Goal: Transaction & Acquisition: Purchase product/service

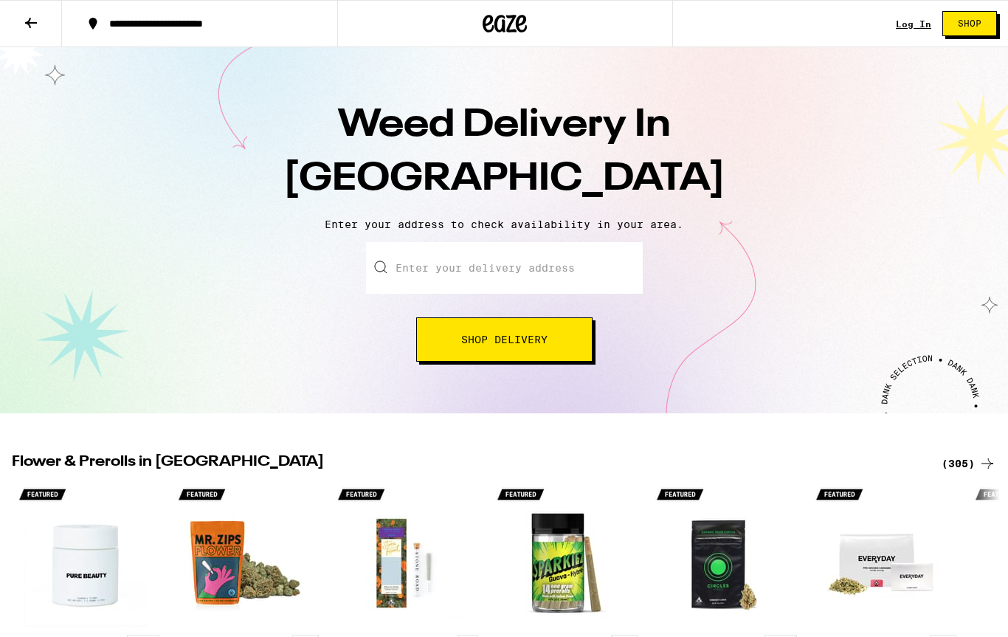
click at [584, 263] on input "Enter your delivery address" at bounding box center [504, 268] width 277 height 52
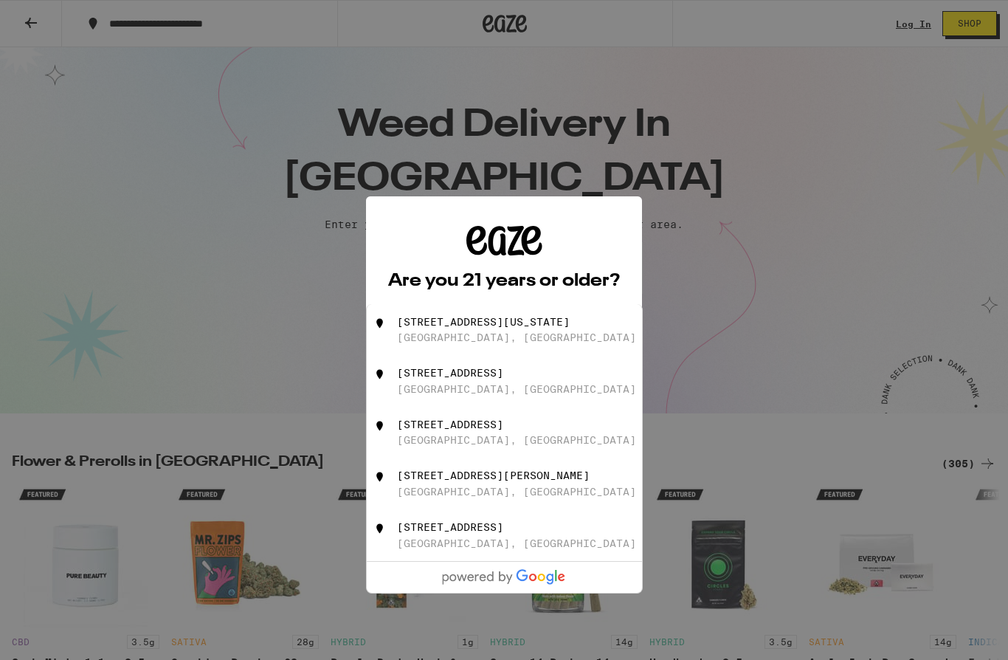
click at [595, 265] on div "Are you 21 years or older? We need this information for legal stuff. Yes No" at bounding box center [504, 330] width 232 height 209
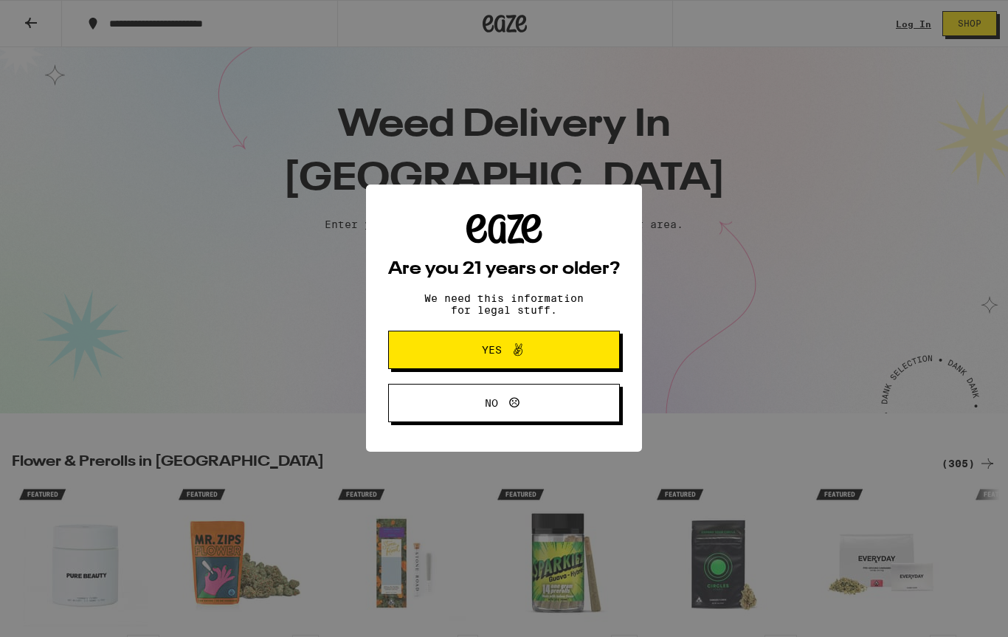
click at [718, 250] on div "Are you 21 years or older? We need this information for legal stuff. Yes No" at bounding box center [504, 318] width 1008 height 637
click at [587, 357] on button "Yes" at bounding box center [504, 350] width 232 height 38
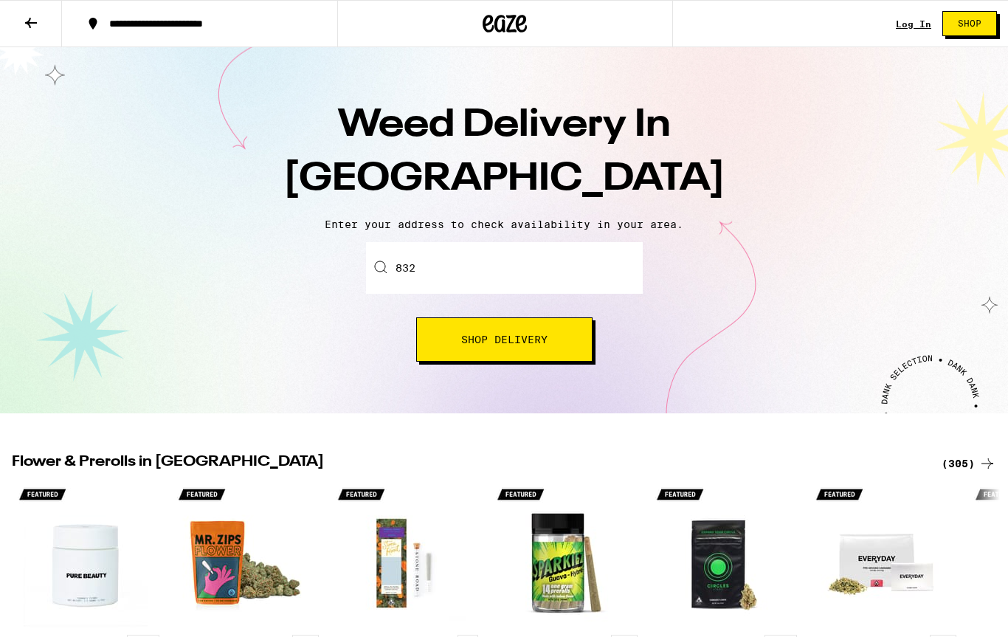
click at [540, 283] on input "832" at bounding box center [504, 268] width 277 height 52
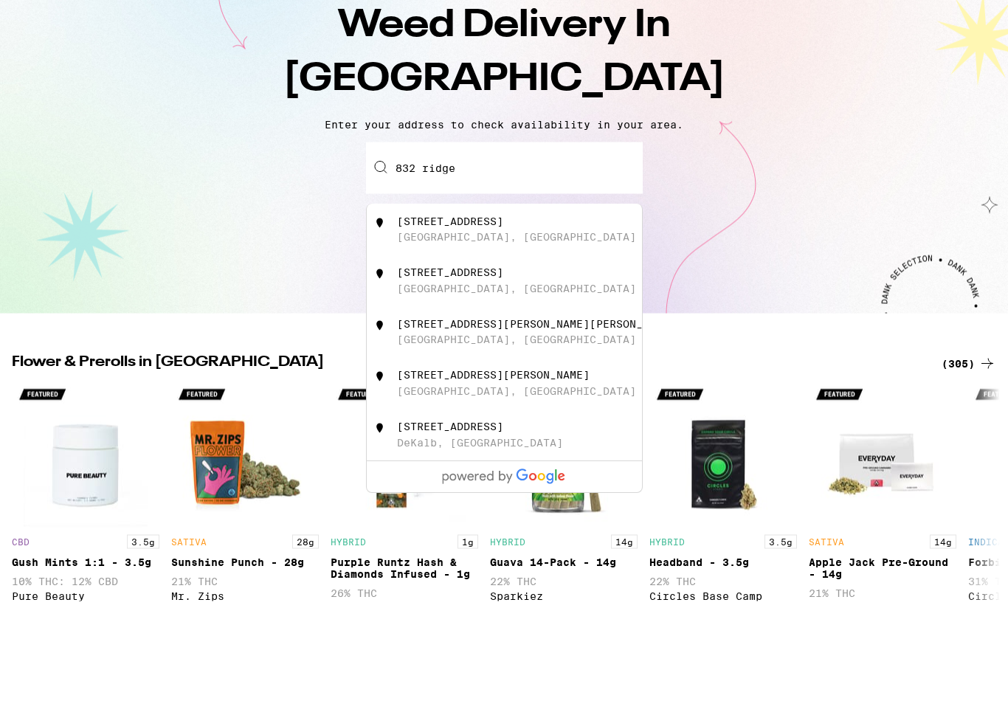
click at [503, 316] on div "832 Ridge Drive Glendale, CA" at bounding box center [529, 330] width 264 height 28
type input "832 Ridge Drive, Glendale, CA"
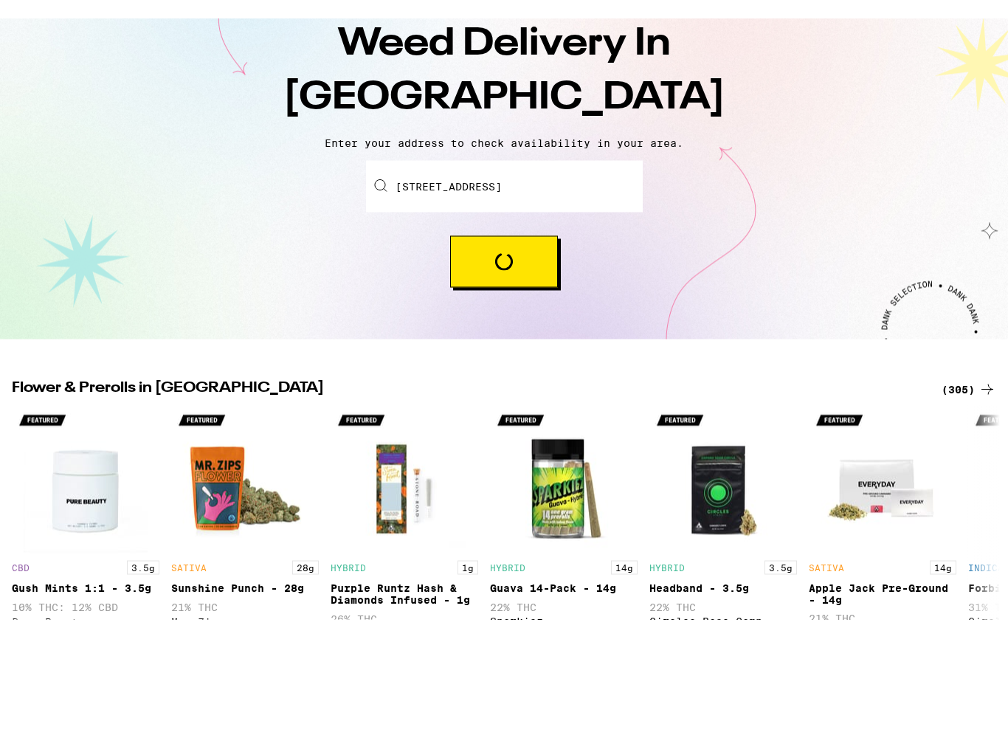
scroll to position [100, 0]
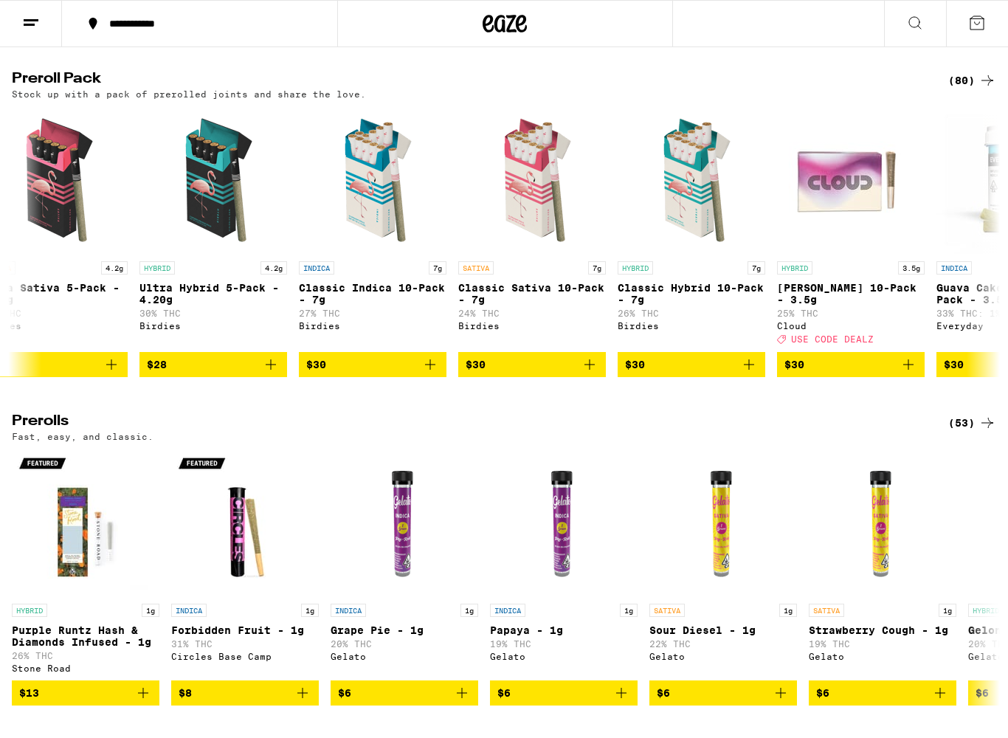
scroll to position [0, 1631]
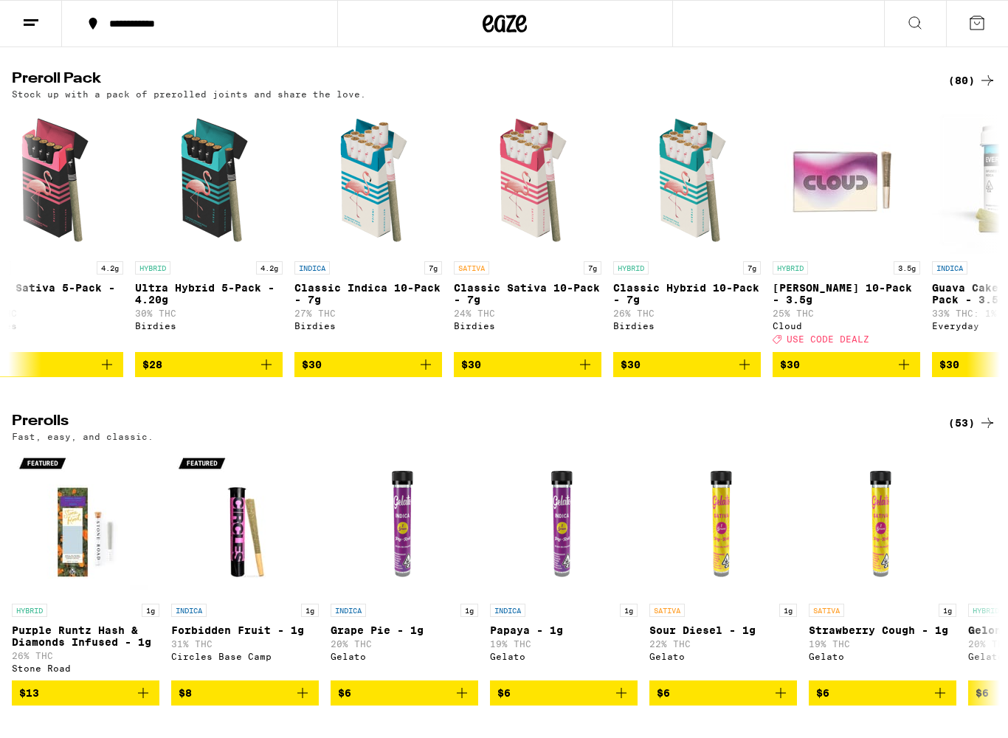
click at [426, 374] on icon "Add to bag" at bounding box center [426, 365] width 18 height 18
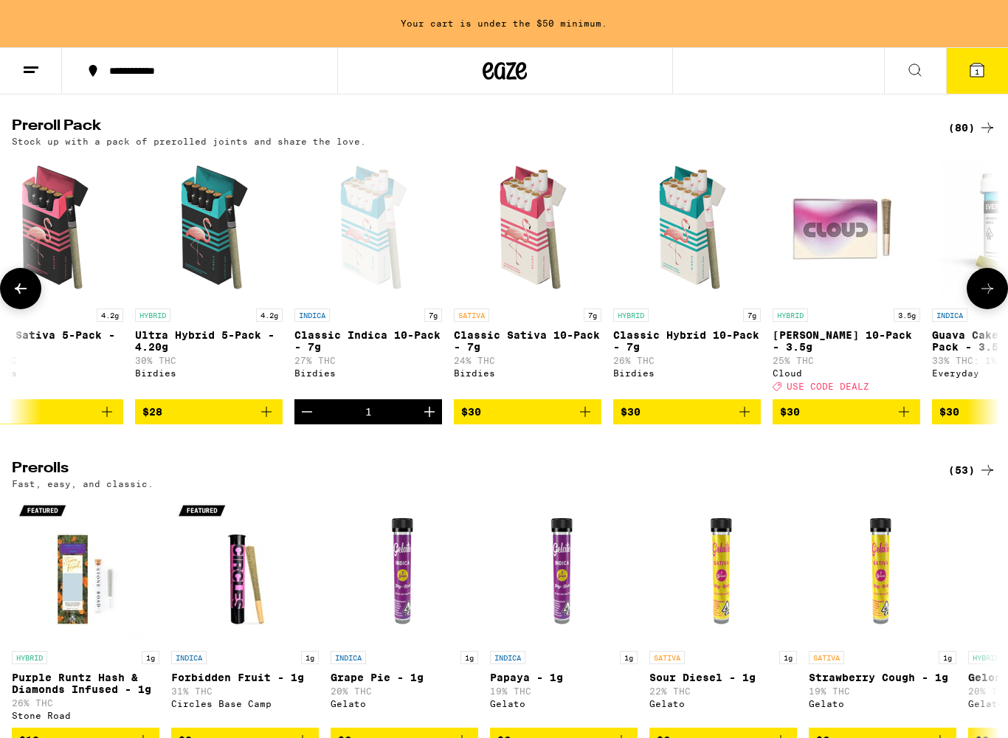
click at [437, 399] on link "INDICA 7g Classic Indica 10-Pack - 7g 27% THC Birdies" at bounding box center [369, 276] width 148 height 245
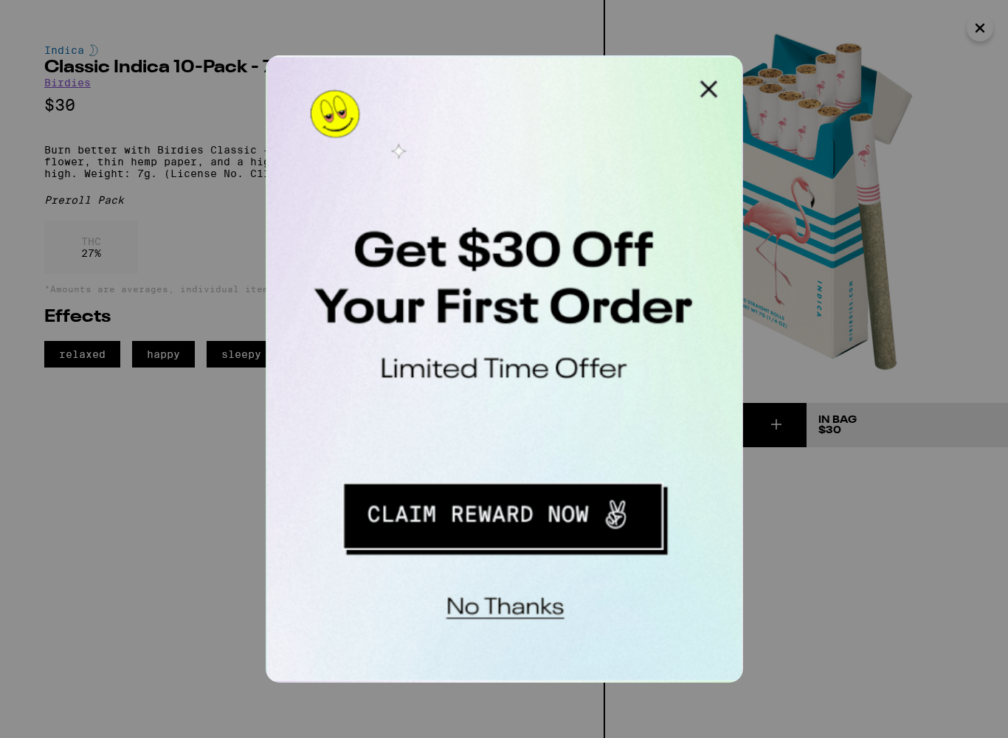
click at [405, 256] on button "Redirect to URL" at bounding box center [366, 253] width 183 height 38
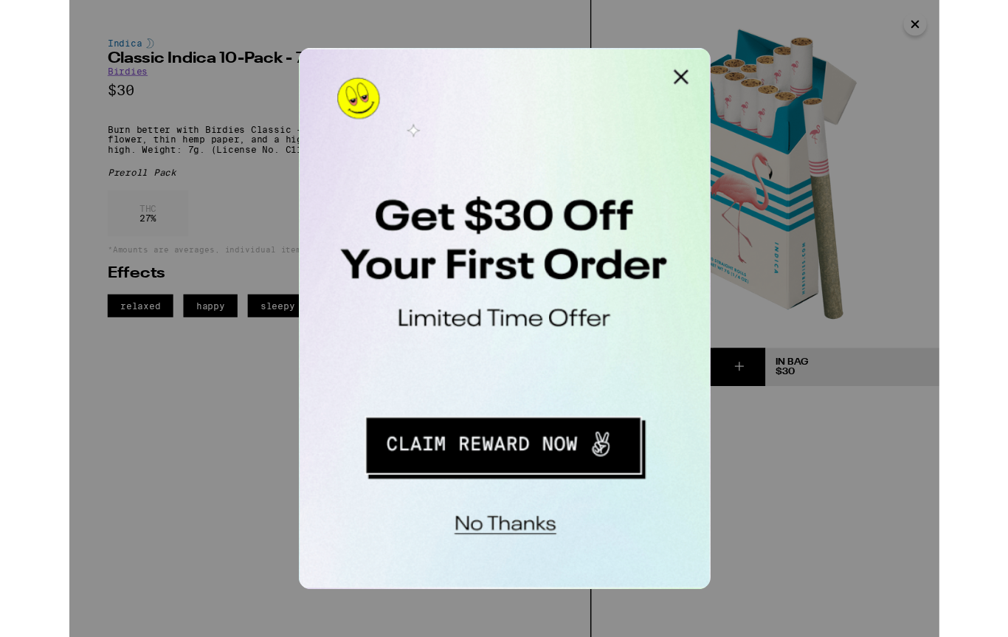
scroll to position [3512, 0]
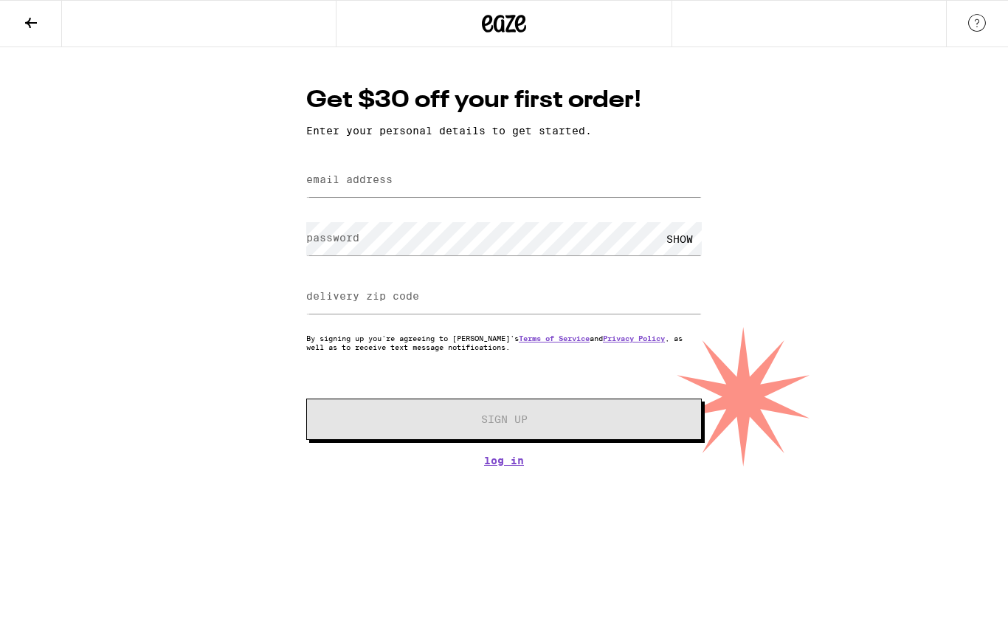
click at [23, 27] on icon at bounding box center [31, 23] width 18 height 18
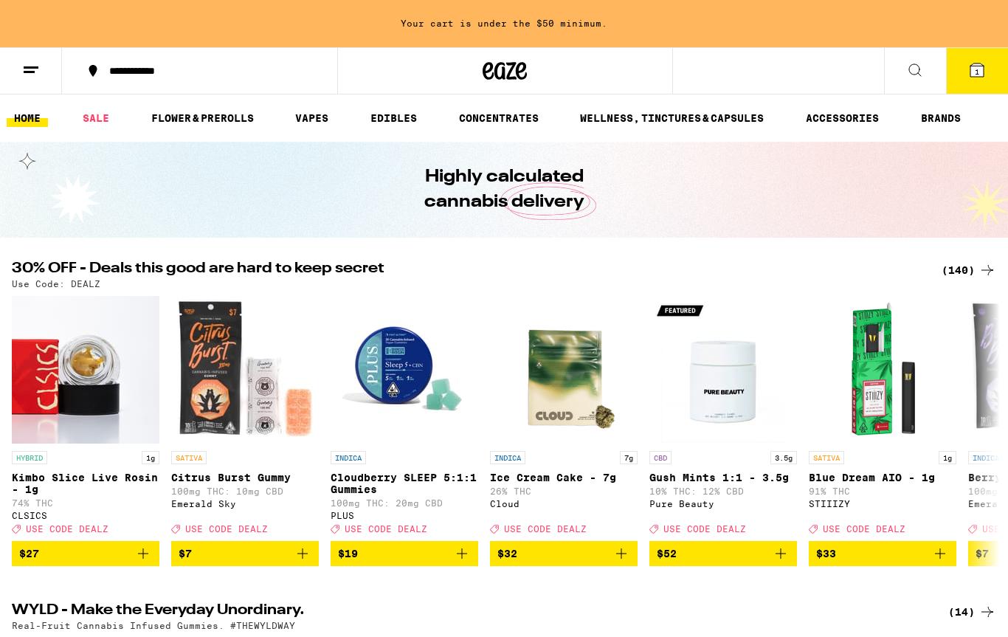
click at [986, 66] on icon at bounding box center [978, 70] width 18 height 18
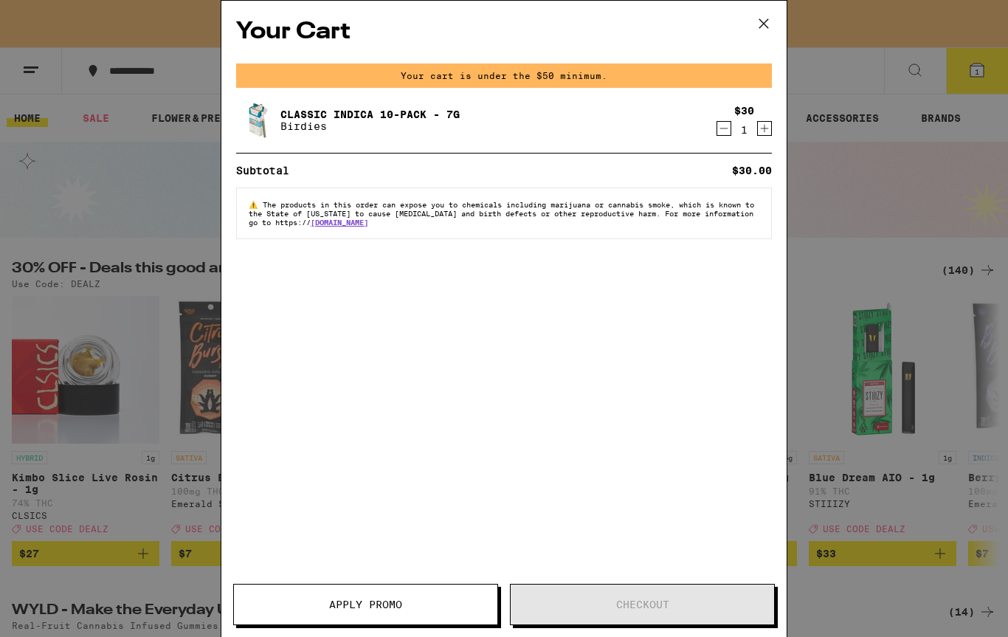
click at [675, 123] on div "Classic Indica 10-Pack - 7g Birdies" at bounding box center [475, 120] width 479 height 41
click at [763, 131] on icon "Increment" at bounding box center [765, 129] width 8 height 8
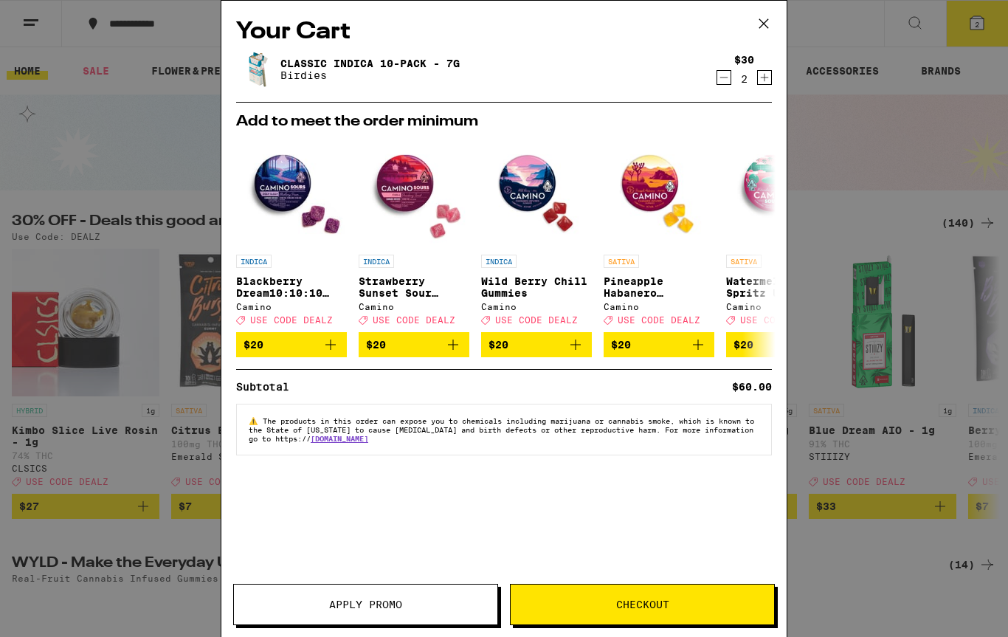
click at [758, 80] on icon "Increment" at bounding box center [764, 78] width 13 height 18
click at [695, 605] on span "Checkout" at bounding box center [643, 604] width 264 height 10
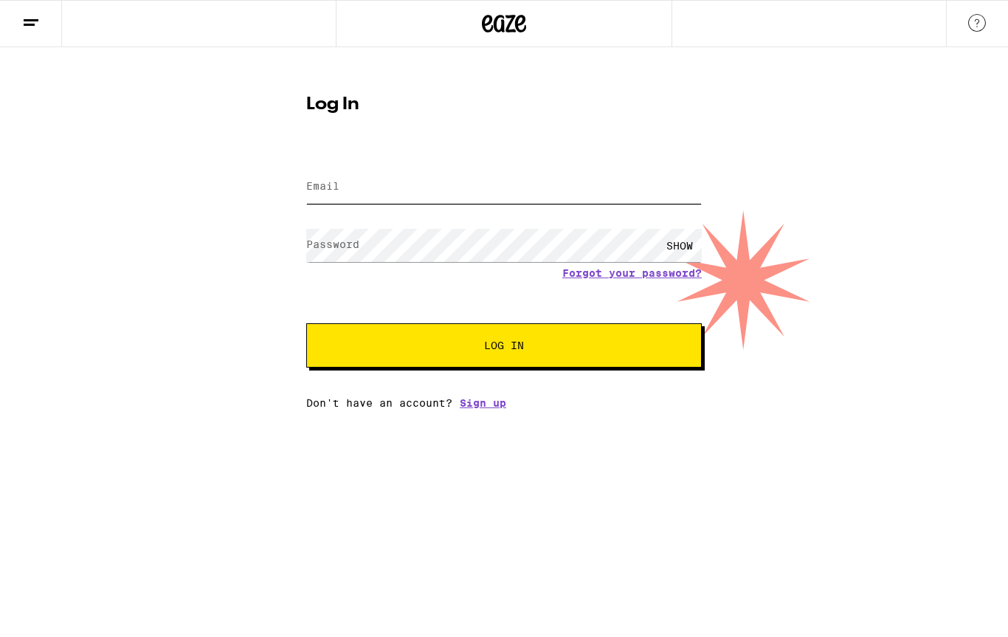
click at [498, 189] on input "Email" at bounding box center [504, 187] width 396 height 33
type input "[EMAIL_ADDRESS][DOMAIN_NAME]"
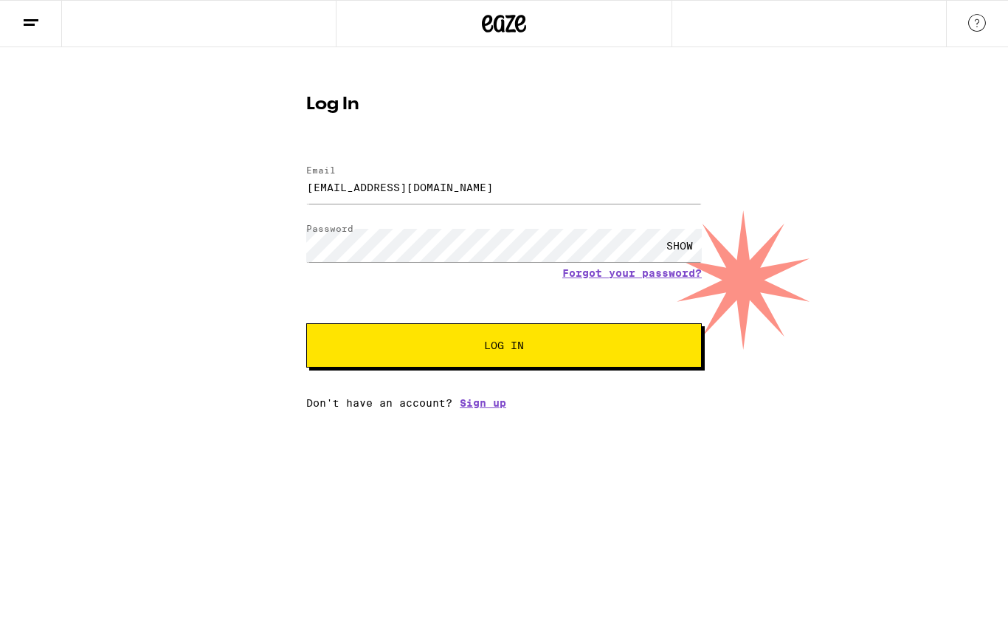
click at [633, 368] on button "Log In" at bounding box center [504, 345] width 396 height 44
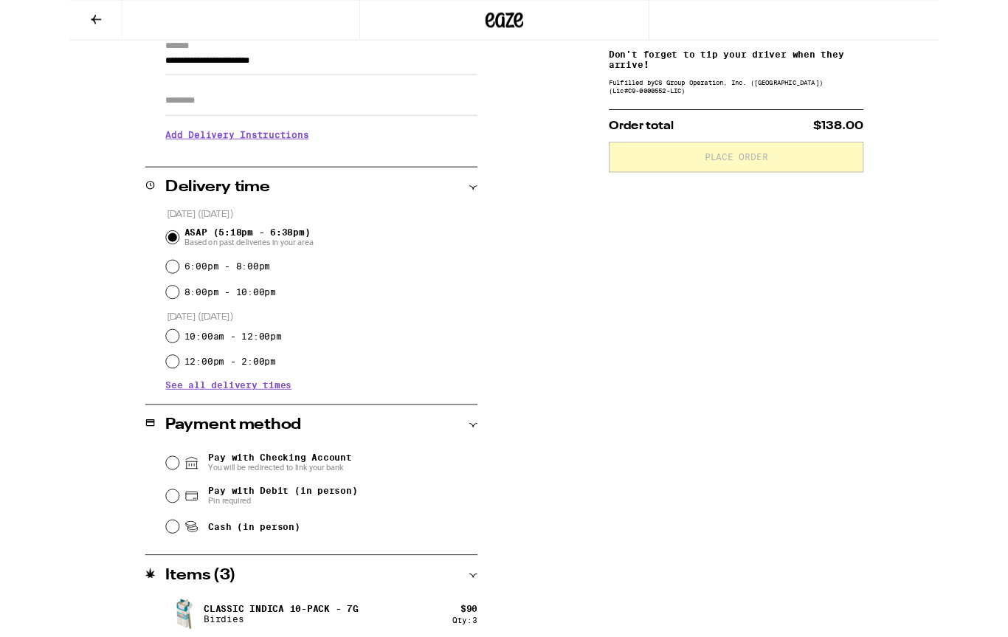
scroll to position [327, 0]
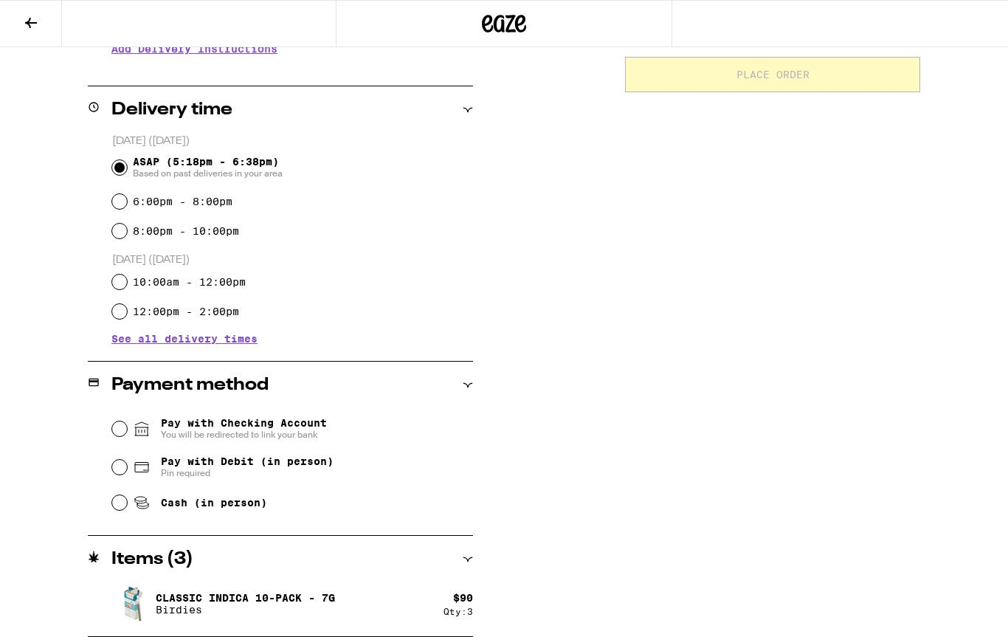
click at [204, 475] on span "Pin required" at bounding box center [247, 473] width 173 height 12
click at [127, 475] on input "Pay with Debit (in person) Pin required" at bounding box center [119, 467] width 15 height 15
radio input "true"
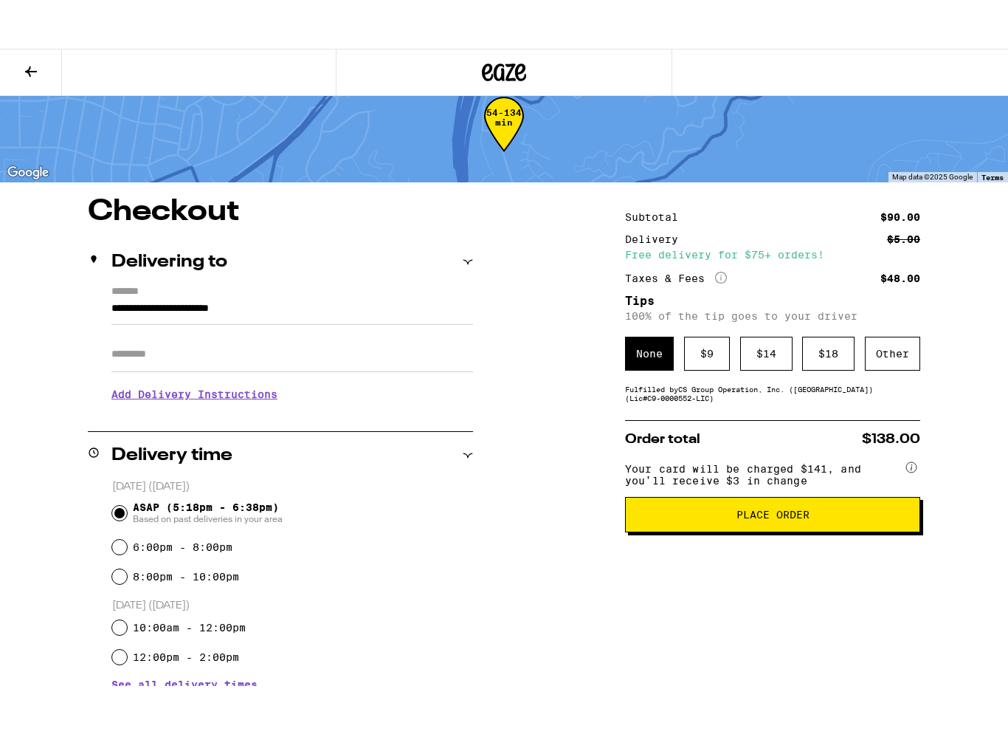
scroll to position [0, 0]
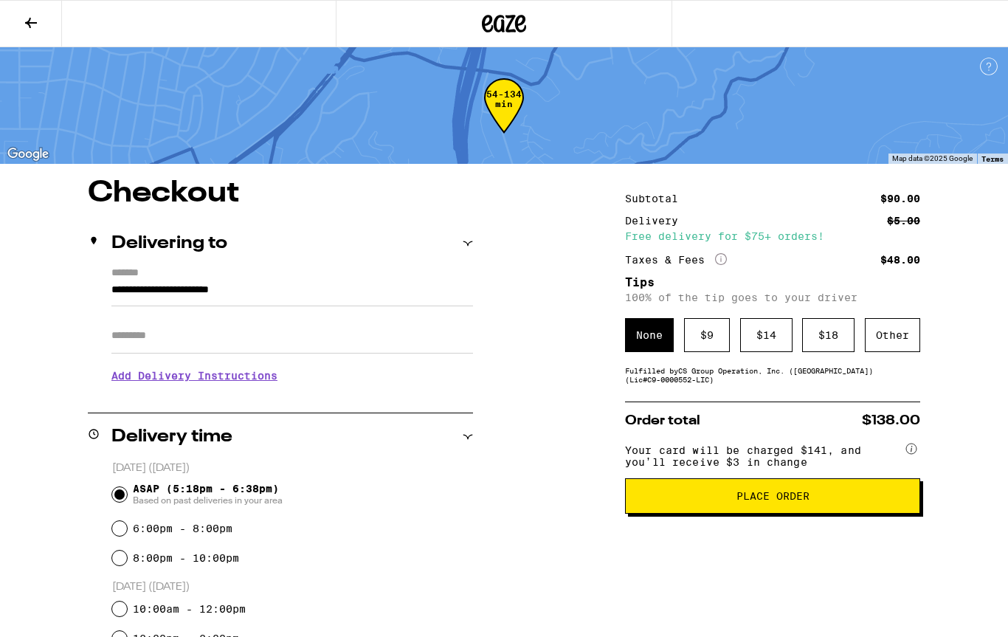
click at [913, 508] on button "Place Order" at bounding box center [772, 495] width 295 height 35
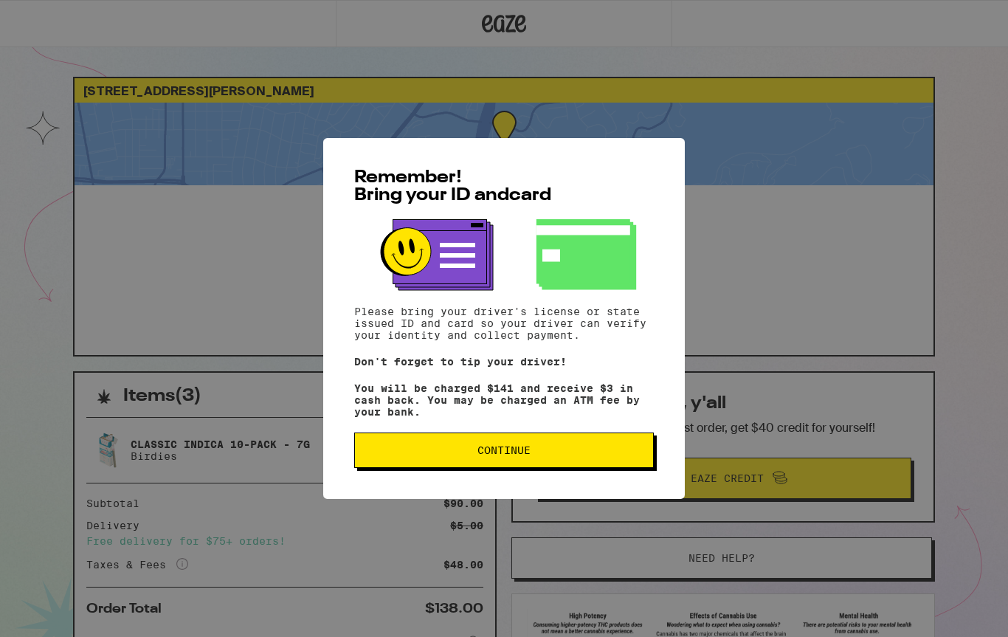
click at [565, 467] on button "Continue" at bounding box center [504, 450] width 300 height 35
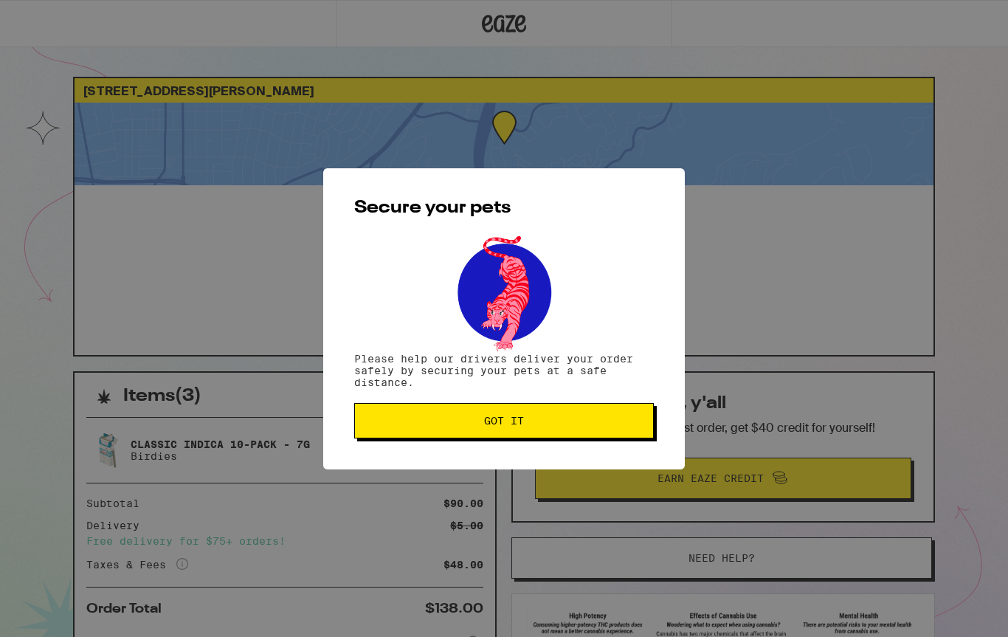
click at [569, 429] on button "Got it" at bounding box center [504, 420] width 300 height 35
